Goal: Task Accomplishment & Management: Manage account settings

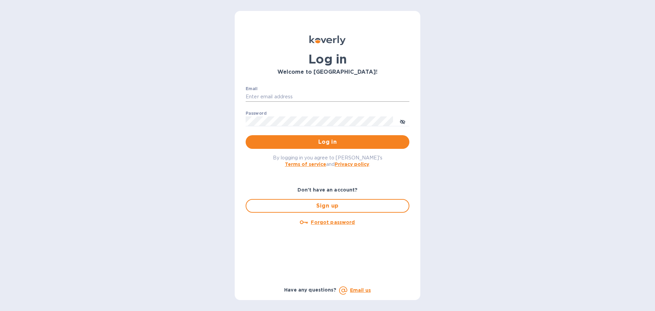
click at [300, 100] on input "Email" at bounding box center [328, 97] width 164 height 10
type input "[EMAIL_ADDRESS][DOMAIN_NAME]"
click at [314, 143] on span "Log in" at bounding box center [327, 142] width 153 height 8
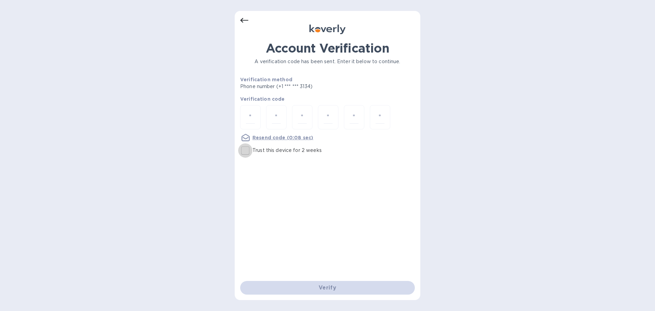
click at [248, 153] on input "Trust this device for 2 weeks" at bounding box center [245, 150] width 14 height 14
checkbox input "true"
click at [253, 120] on input "number" at bounding box center [250, 117] width 9 height 13
type input "7"
type input "9"
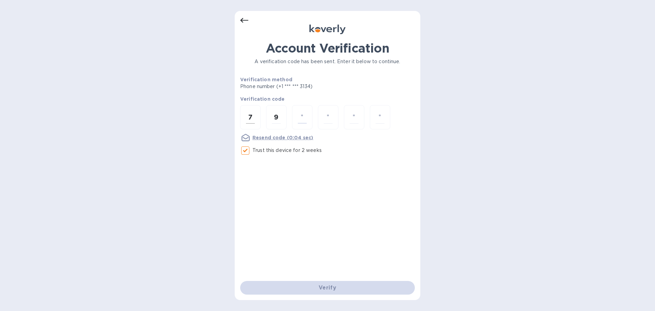
type input "4"
type input "5"
type input "7"
type input "8"
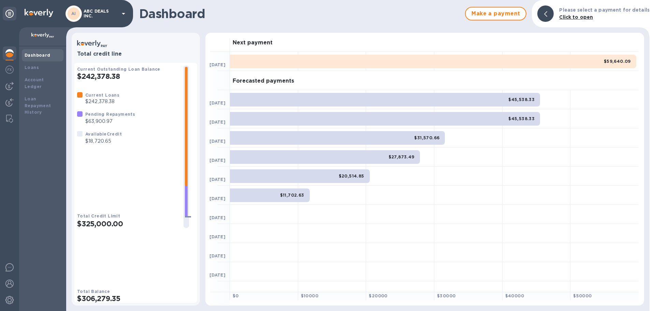
click at [107, 136] on b "Available Credit" at bounding box center [103, 133] width 36 height 5
